Goal: Transaction & Acquisition: Register for event/course

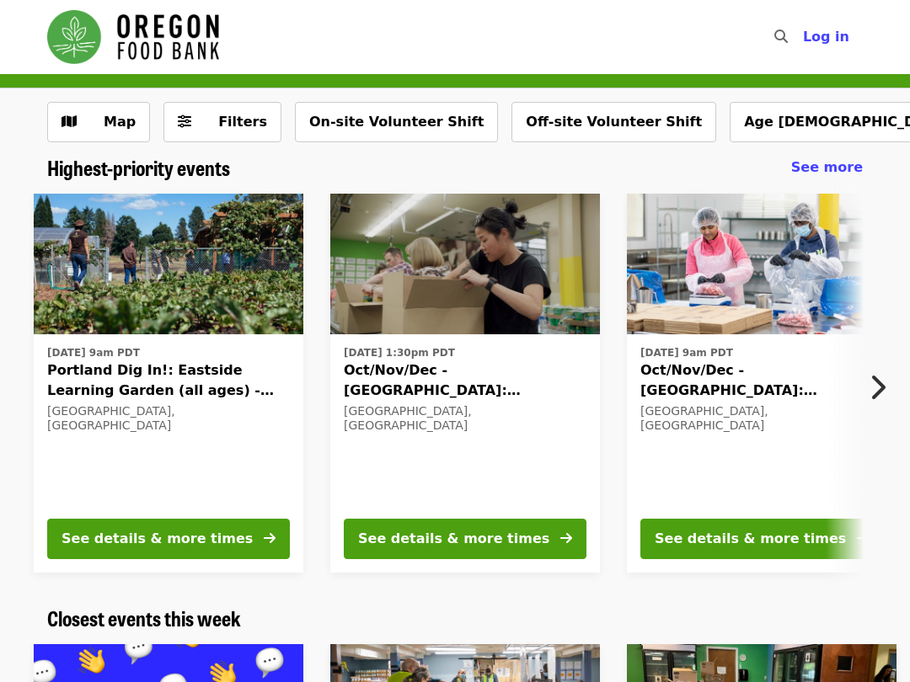
click at [838, 31] on span "Log in" at bounding box center [826, 37] width 46 height 16
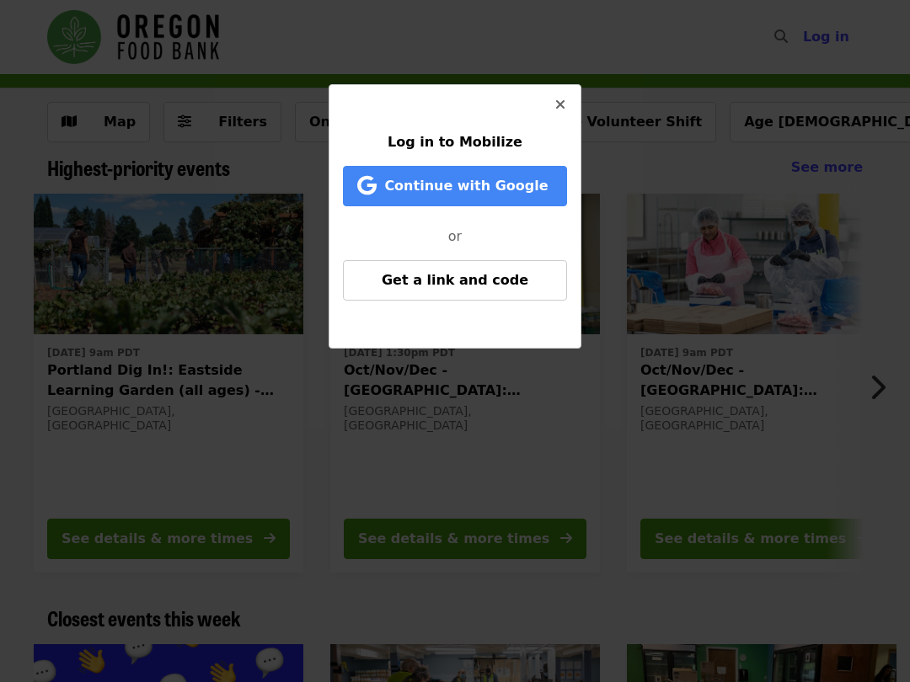
click at [497, 188] on span "Continue with Google" at bounding box center [465, 186] width 163 height 16
click at [474, 195] on span "Continue with Google" at bounding box center [458, 186] width 190 height 20
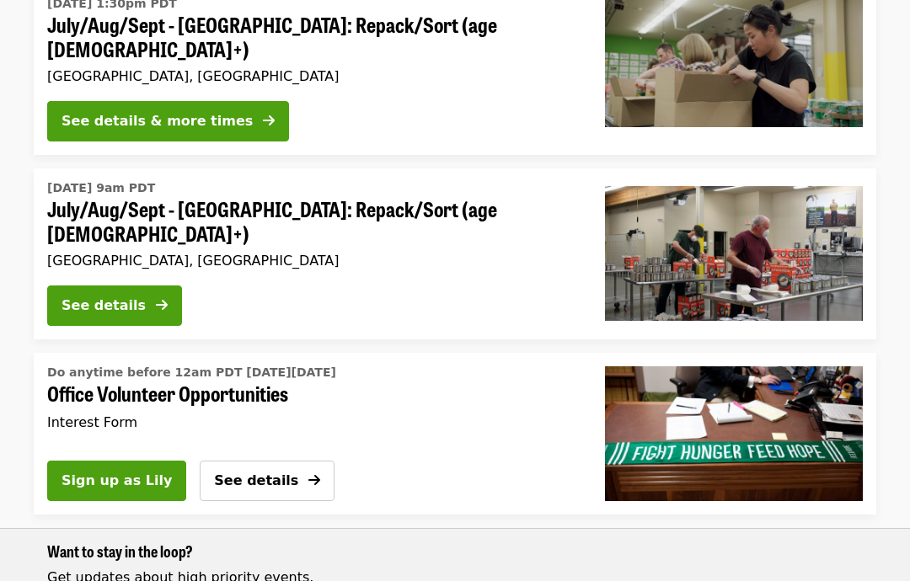
scroll to position [783, 0]
click at [67, 296] on div "See details" at bounding box center [104, 306] width 84 height 20
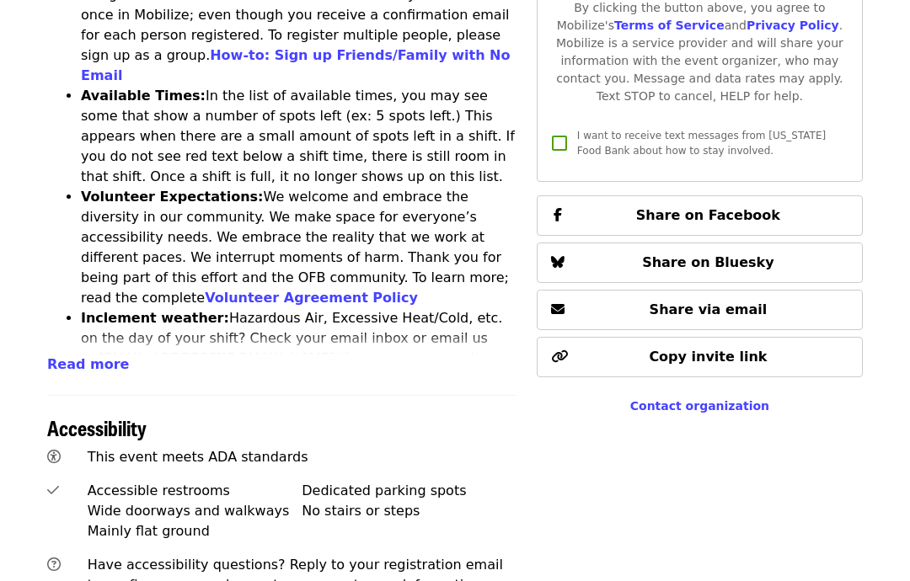
click at [51, 277] on ul "One person per Email: Signups submitted for the same shift using the same email…" at bounding box center [281, 298] width 469 height 667
click at [55, 356] on span "Read more" at bounding box center [88, 364] width 82 height 16
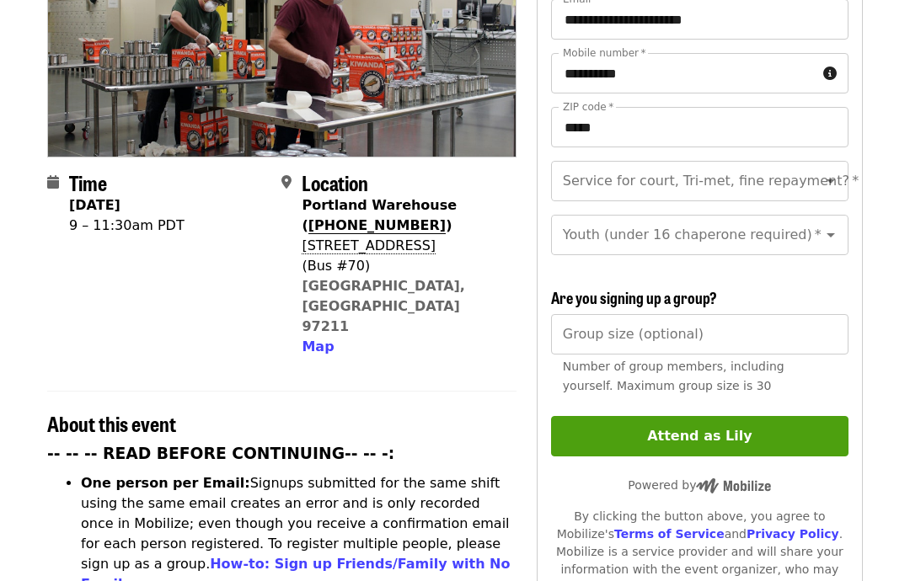
scroll to position [0, 0]
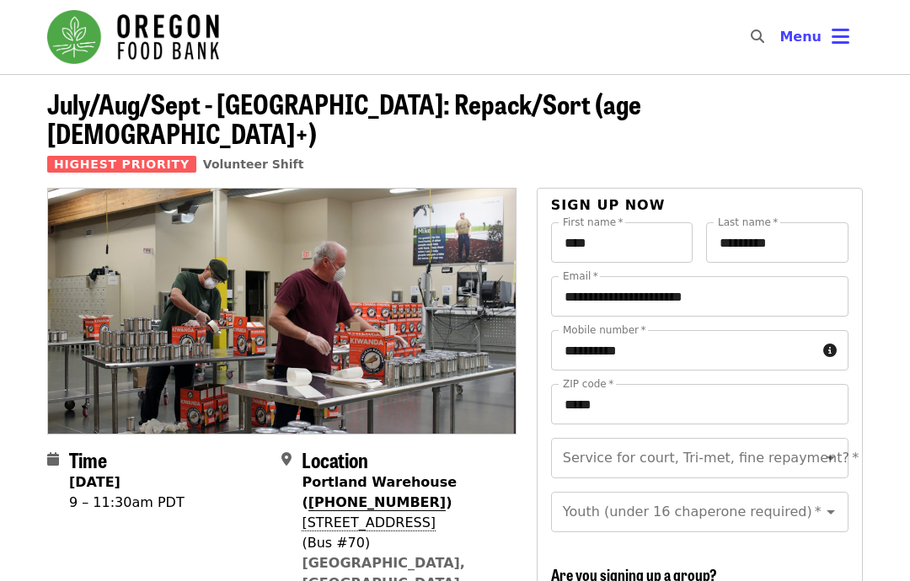
click at [823, 448] on icon "Open" at bounding box center [831, 458] width 20 height 20
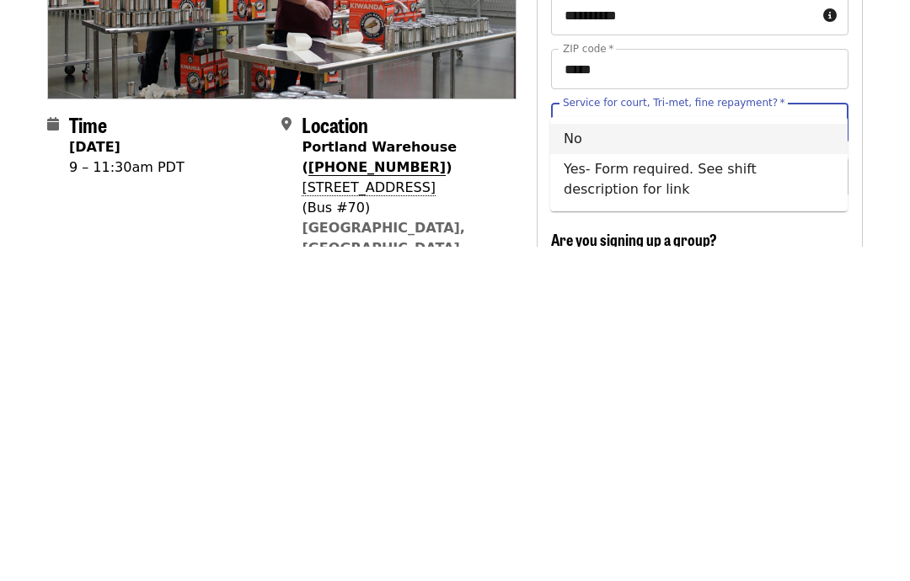
click at [564, 459] on li "No" at bounding box center [698, 474] width 297 height 30
type input "**"
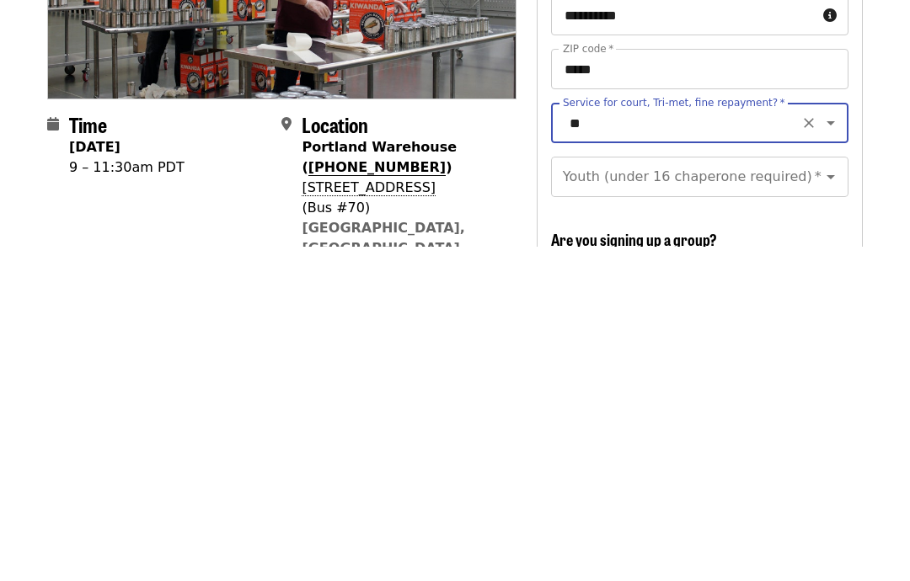
scroll to position [334, 0]
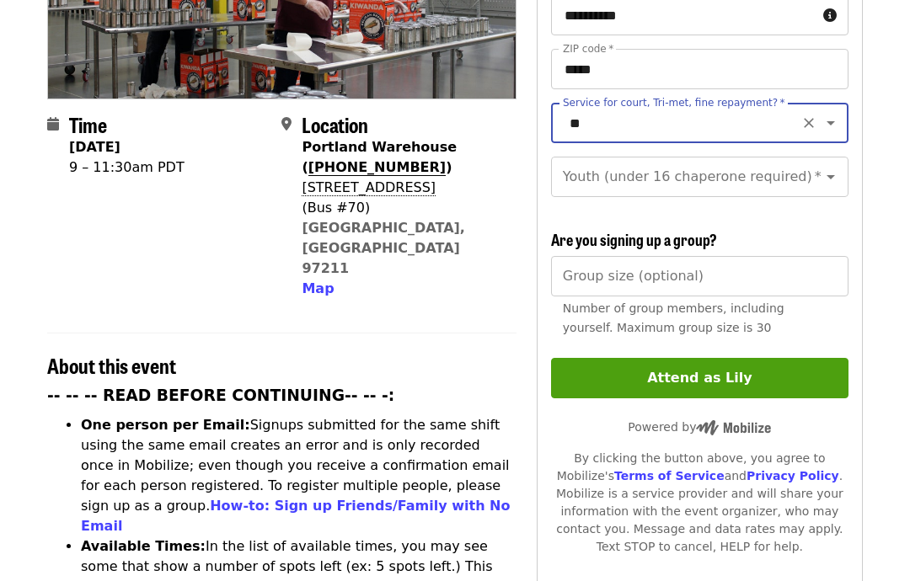
click at [821, 168] on icon "Open" at bounding box center [831, 178] width 20 height 20
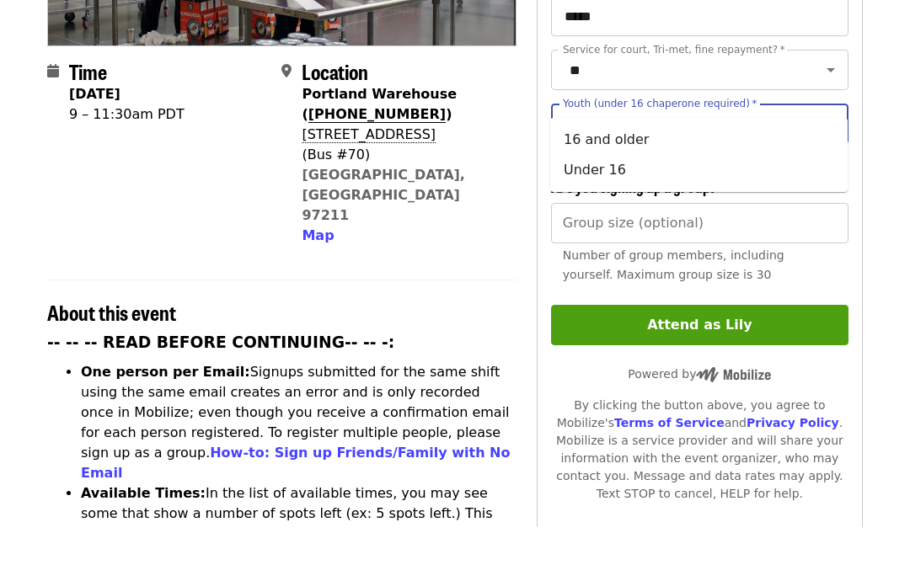
click at [640, 179] on li "16 and older" at bounding box center [698, 194] width 297 height 30
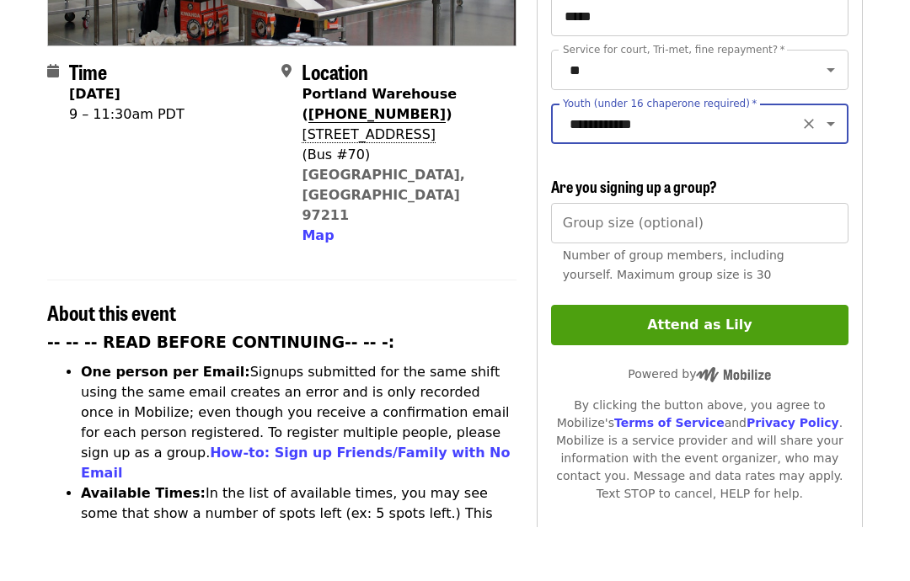
type input "**********"
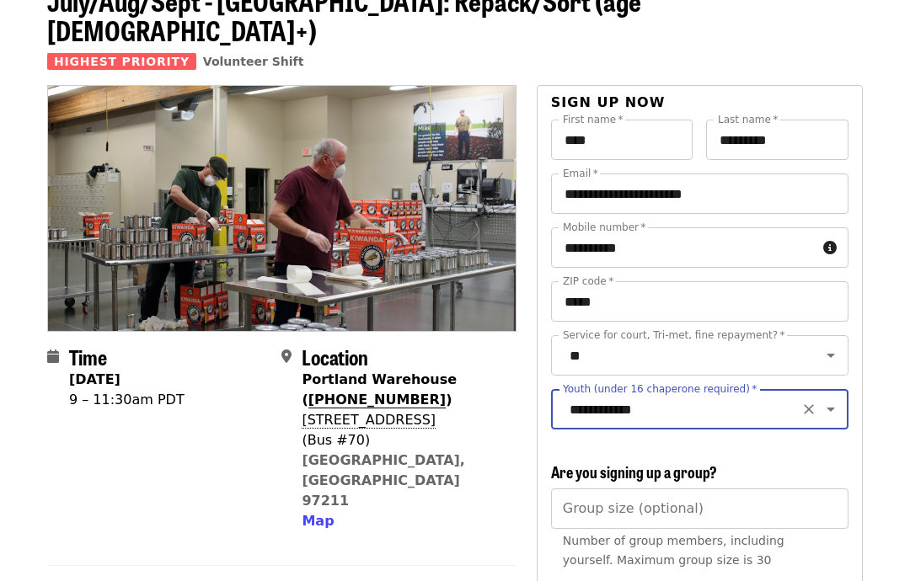
scroll to position [0, 0]
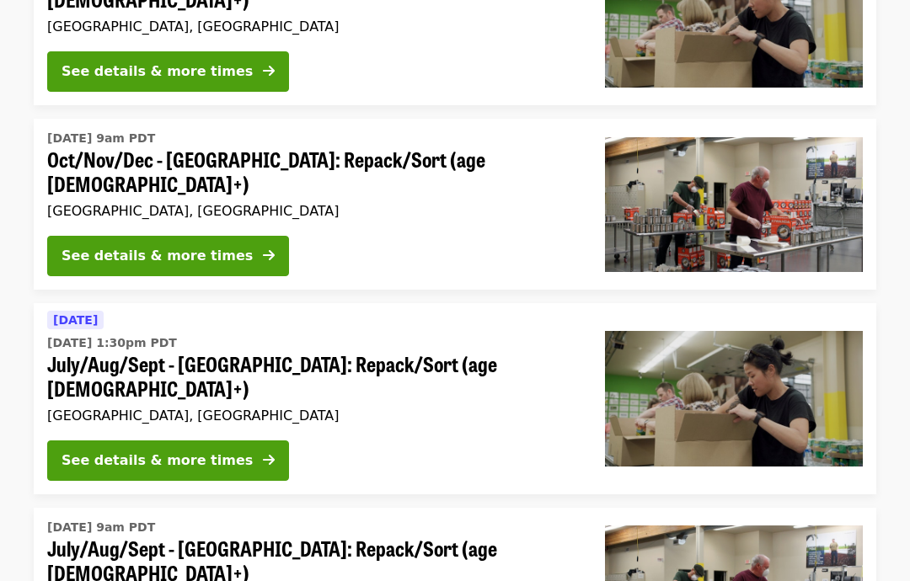
scroll to position [444, 0]
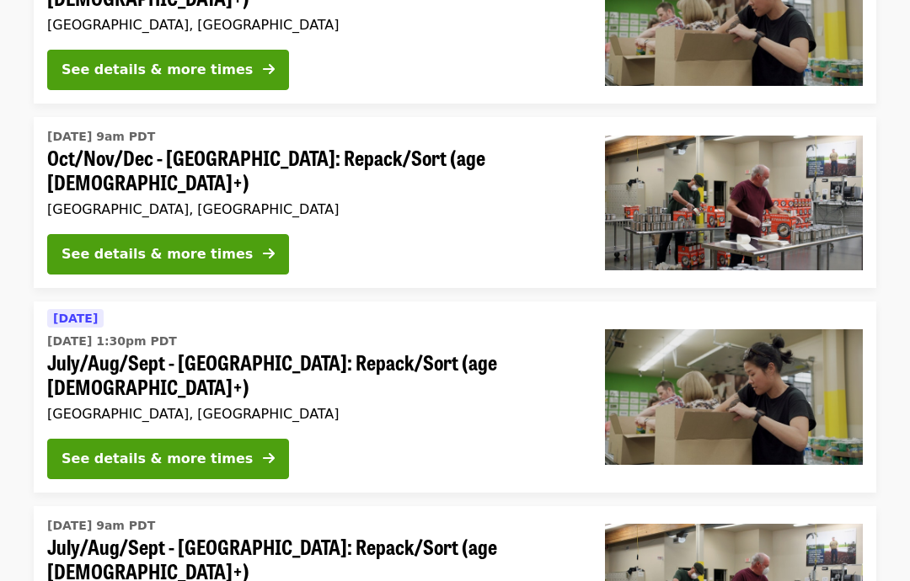
click at [75, 450] on div "See details & more times" at bounding box center [157, 460] width 191 height 20
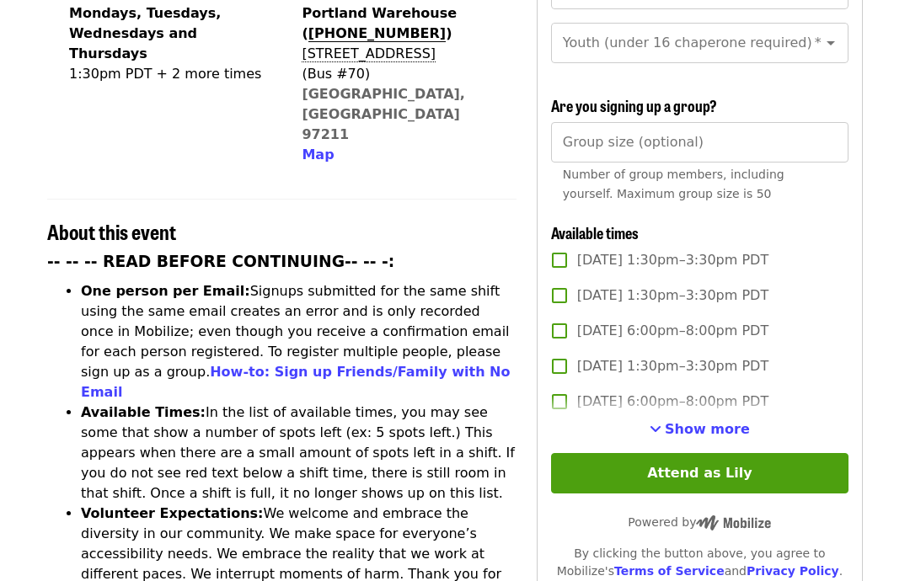
scroll to position [469, 0]
click at [661, 422] on span "See more timeslots" at bounding box center [656, 428] width 12 height 13
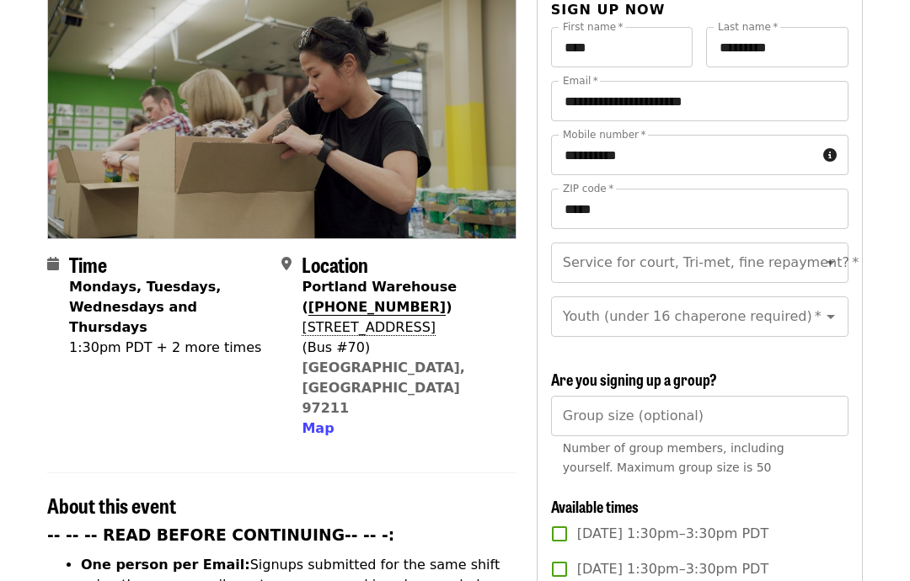
scroll to position [195, 0]
click at [824, 253] on icon "Open" at bounding box center [831, 263] width 20 height 20
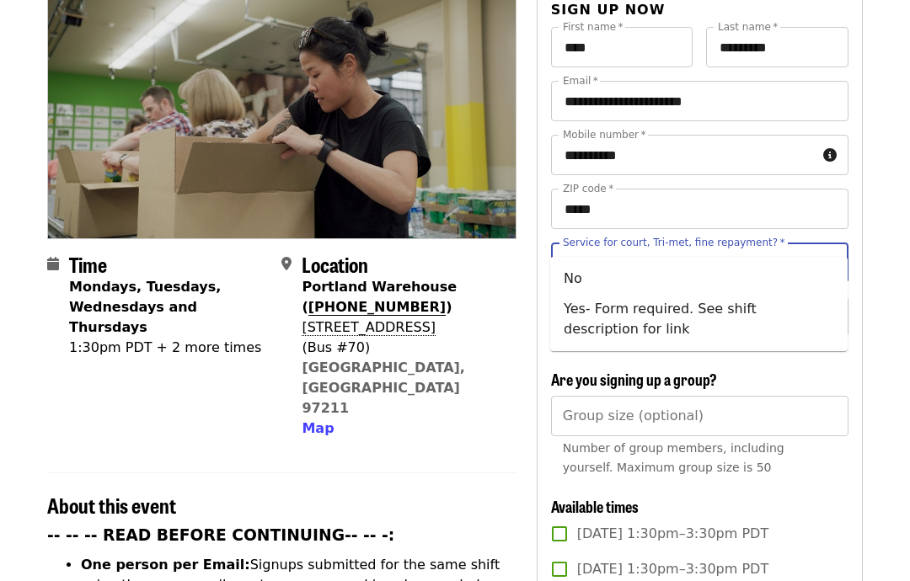
scroll to position [195, 0]
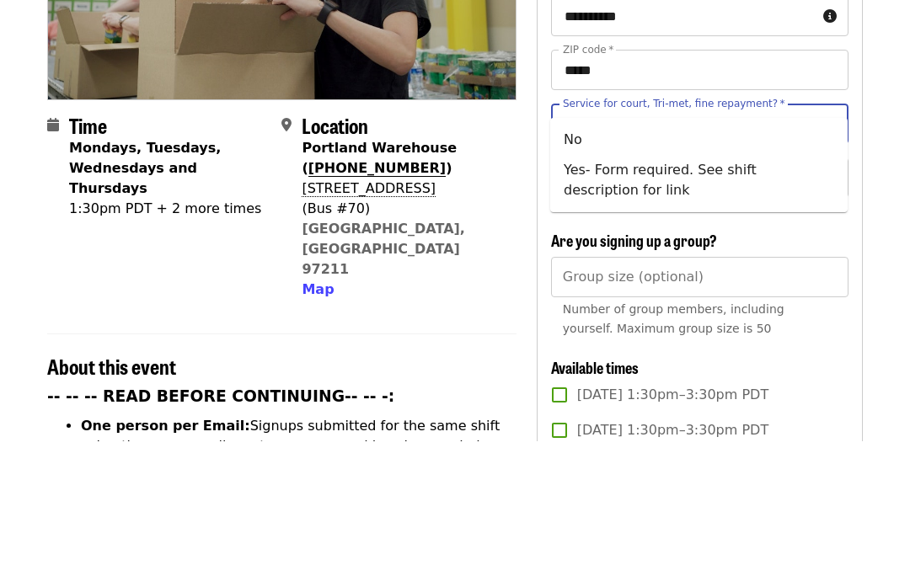
click at [830, 254] on icon "Close" at bounding box center [831, 264] width 20 height 20
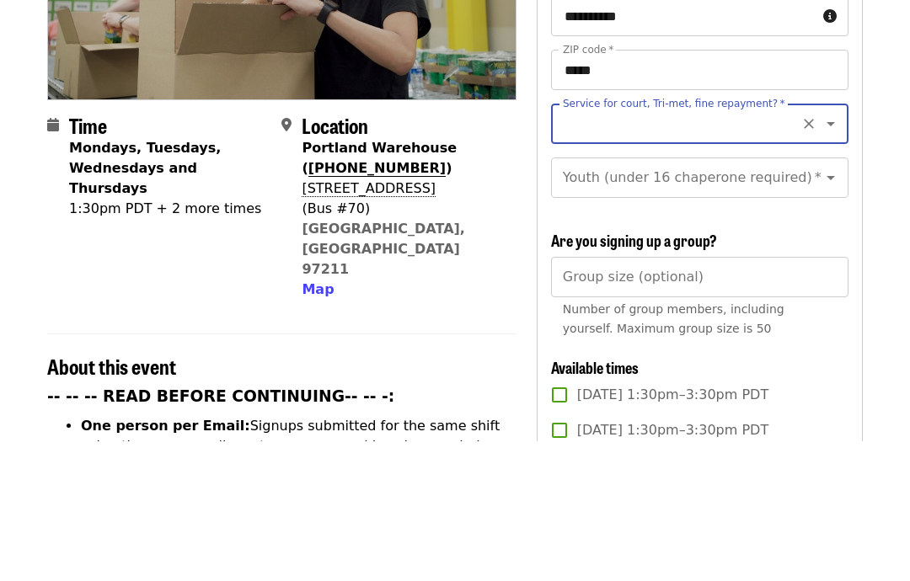
click at [838, 254] on icon "Open" at bounding box center [831, 264] width 20 height 20
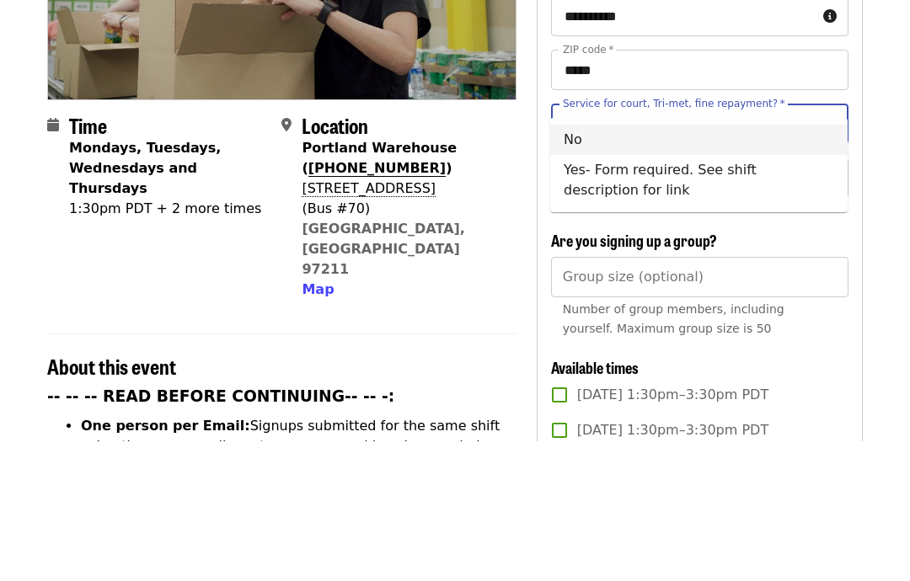
click at [605, 265] on li "No" at bounding box center [698, 280] width 297 height 30
type input "**"
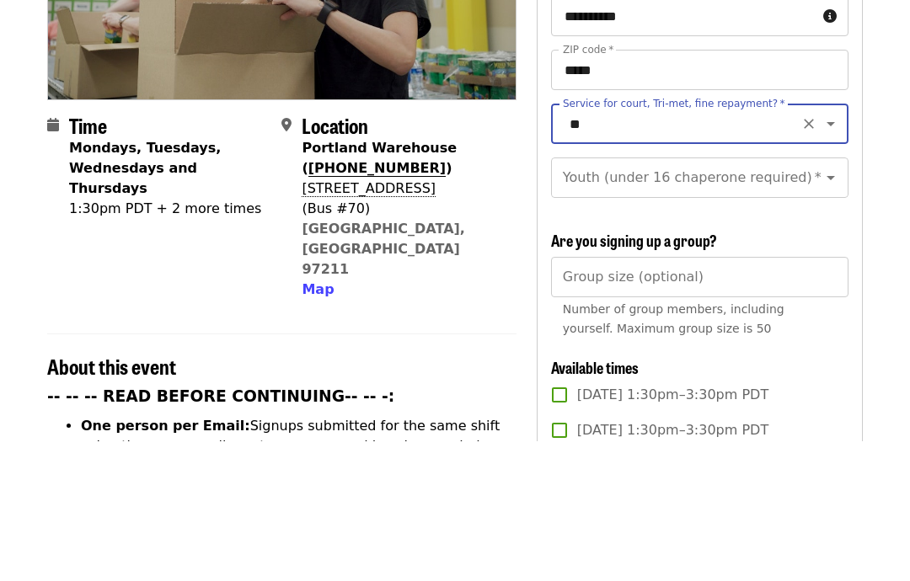
click at [835, 308] on icon "Open" at bounding box center [831, 318] width 20 height 20
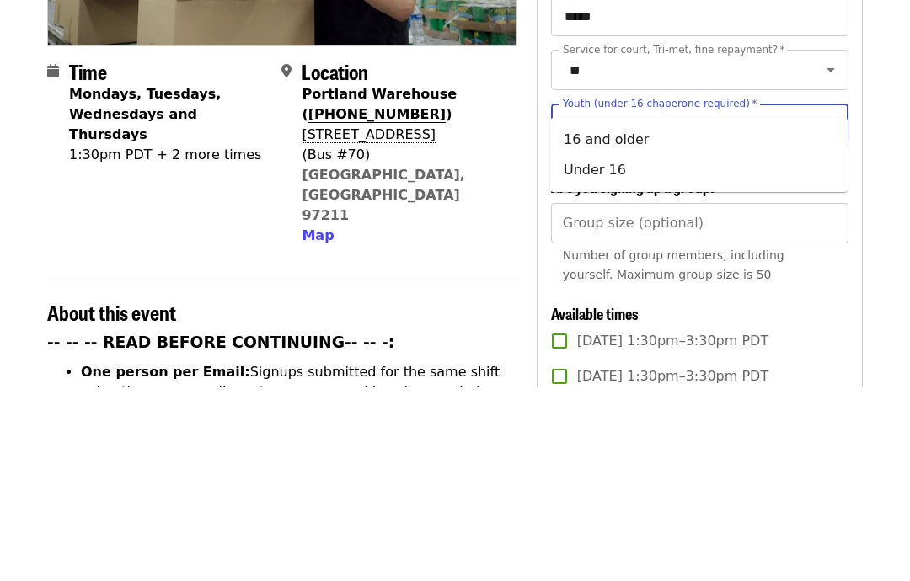
click at [648, 318] on li "16 and older" at bounding box center [698, 333] width 297 height 30
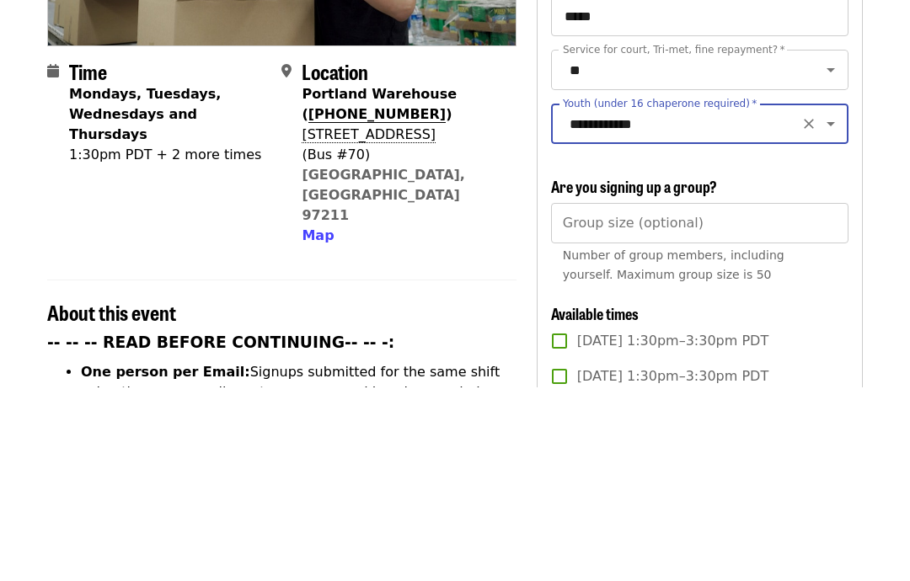
type input "**********"
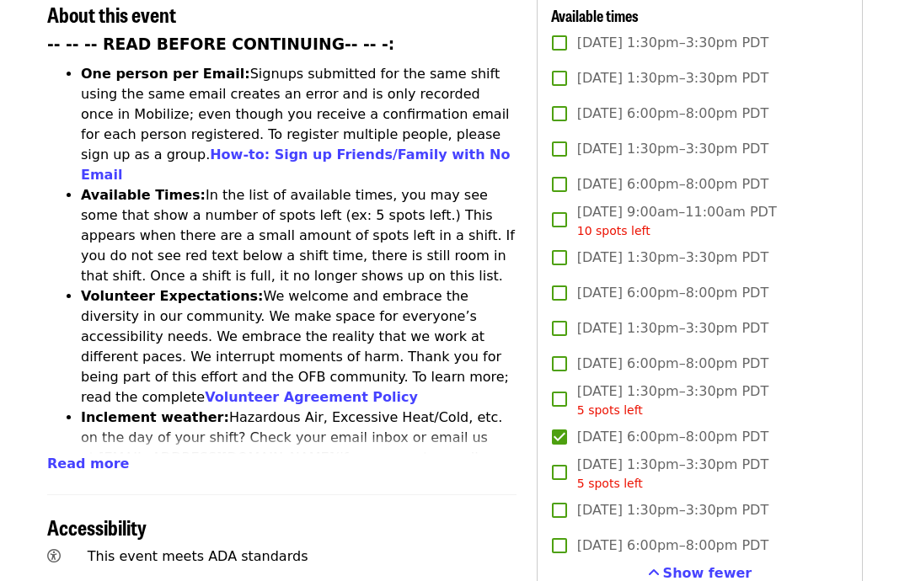
scroll to position [700, 0]
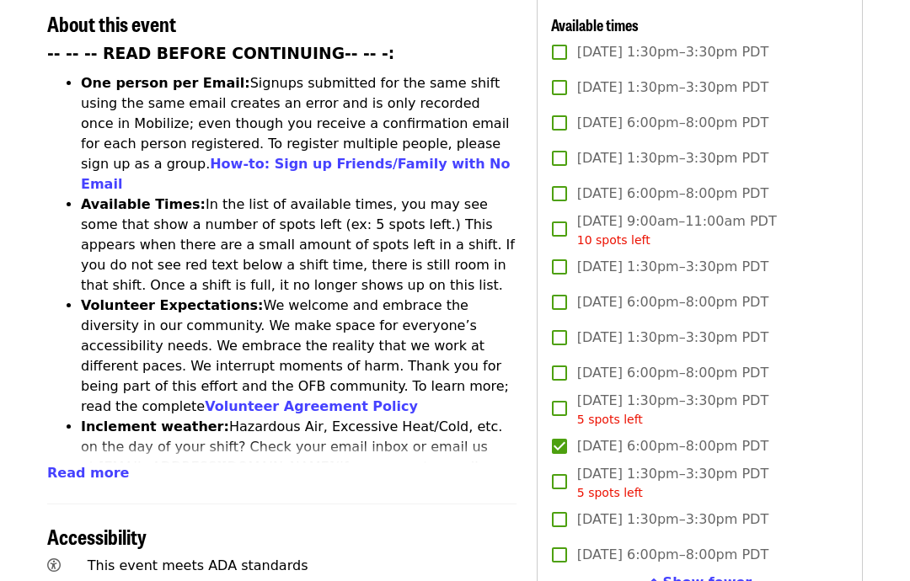
scroll to position [677, 0]
